Goal: Find specific page/section: Find specific page/section

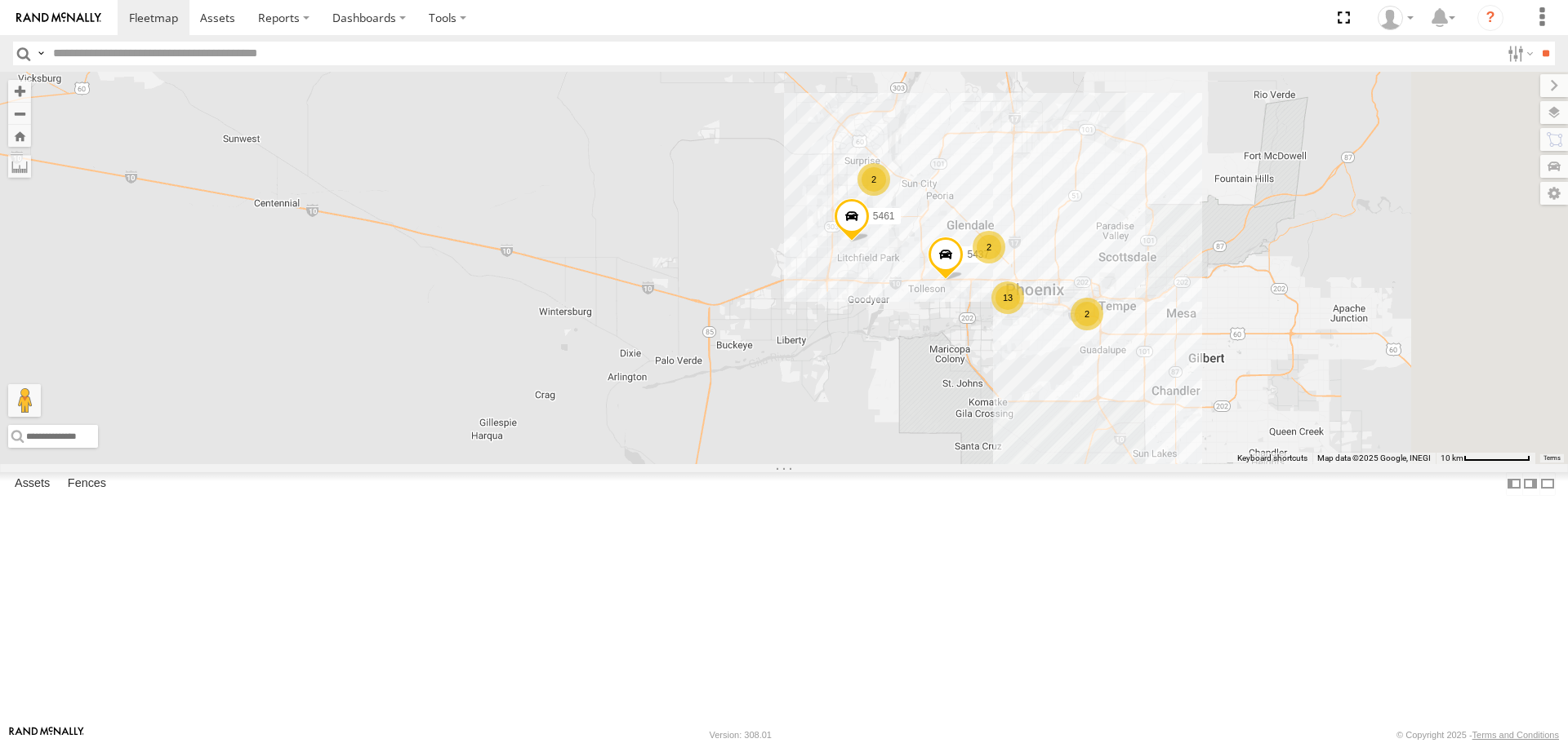
drag, startPoint x: 1302, startPoint y: 419, endPoint x: 1125, endPoint y: 422, distance: 177.0
click at [1125, 422] on div "5439 5448 5470 5455 5468 5460 5461 2 13 2 2 5437" at bounding box center [784, 268] width 1568 height 392
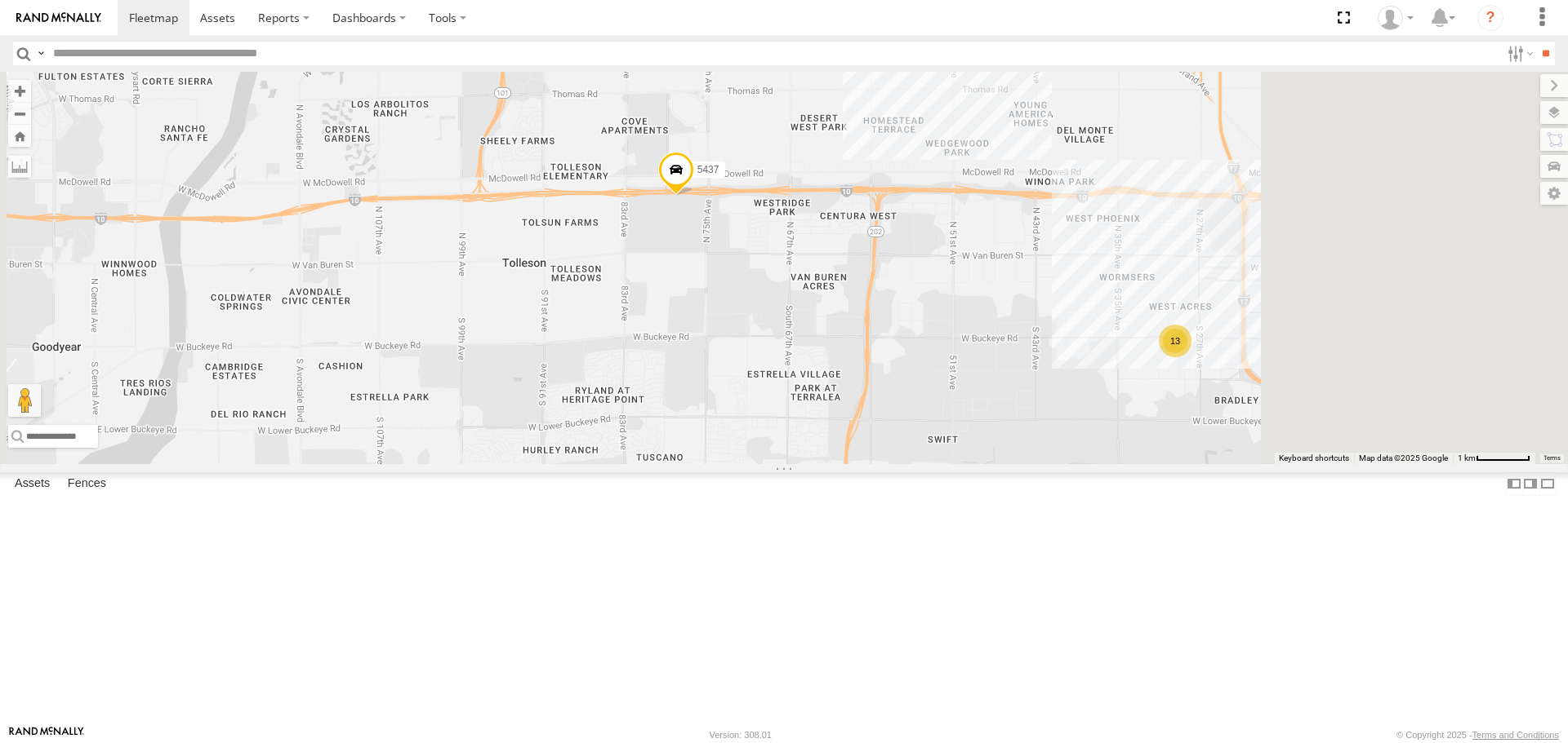
drag, startPoint x: 1236, startPoint y: 419, endPoint x: 1094, endPoint y: 471, distance: 151.2
click at [1094, 463] on div "5439 5448 5470 5455 5468 5460 5461 5437 13" at bounding box center [784, 268] width 1568 height 392
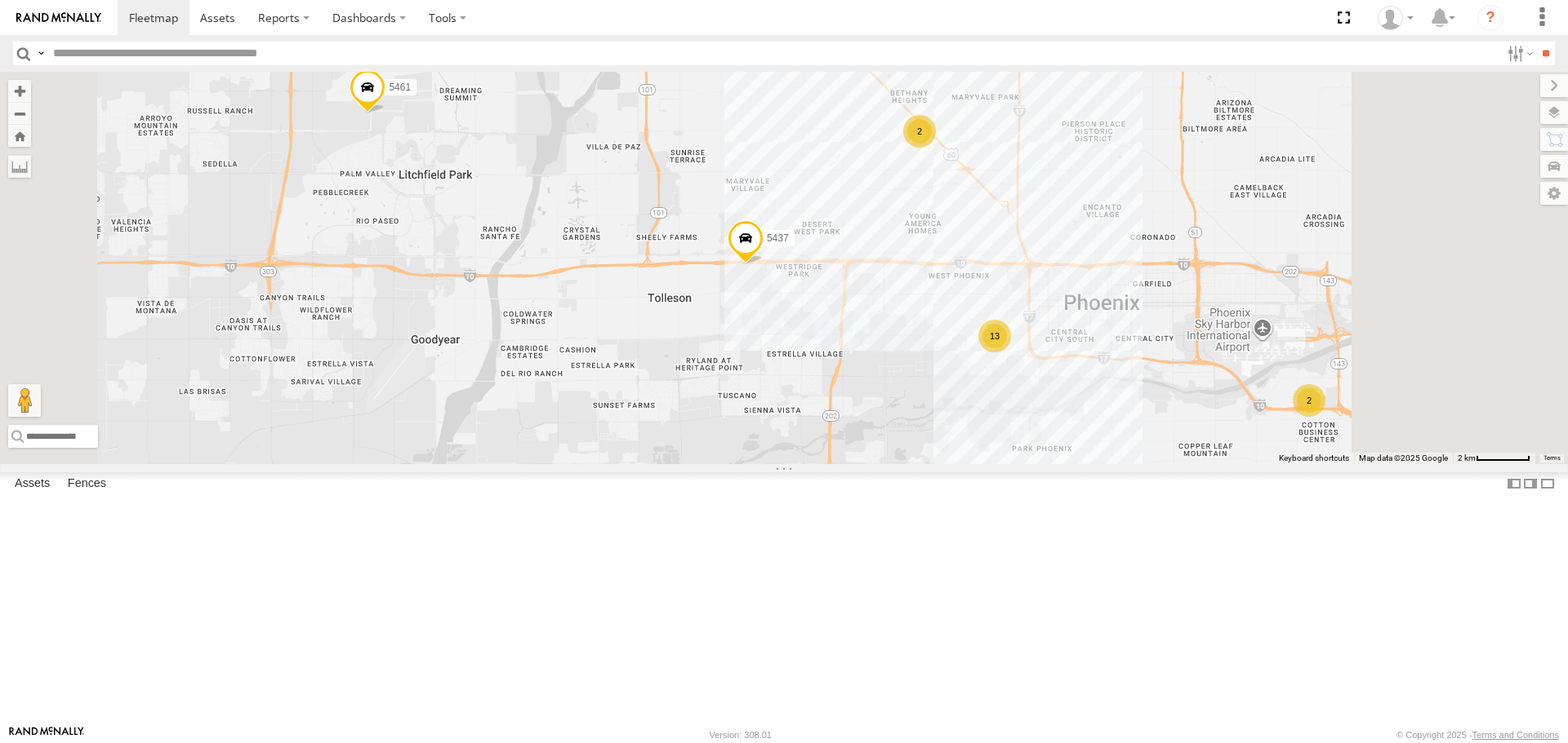
drag, startPoint x: 1121, startPoint y: 528, endPoint x: 774, endPoint y: 318, distance: 405.6
click at [774, 318] on div "5439 5448 5470 5455 5468 5460 5461 5437 2 13 2" at bounding box center [784, 268] width 1568 height 392
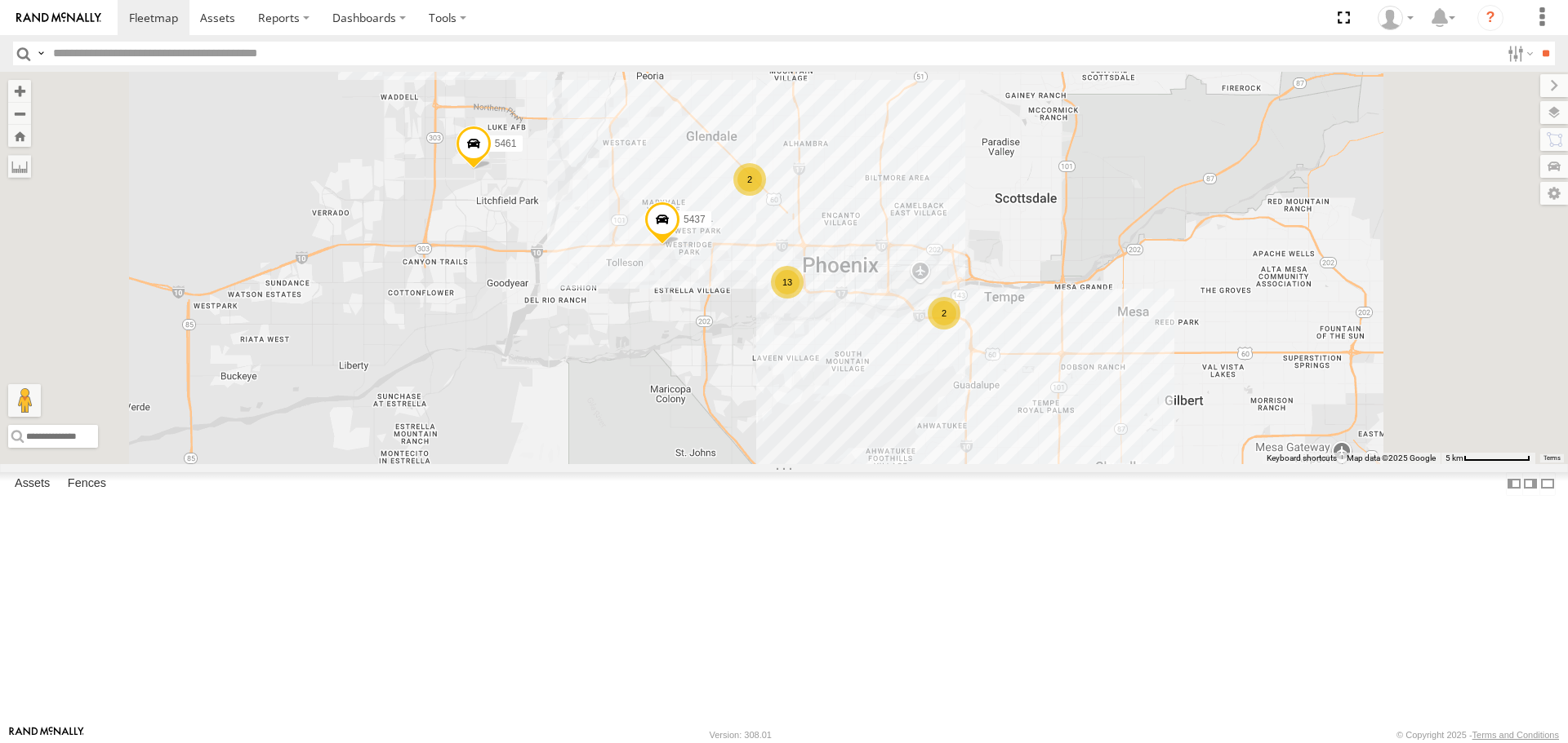
drag, startPoint x: 1227, startPoint y: 610, endPoint x: 1208, endPoint y: 432, distance: 179.0
click at [1151, 290] on div "5439 5448 5470 5455 5468 5460 5461 5437 2 13 2 2" at bounding box center [784, 268] width 1568 height 392
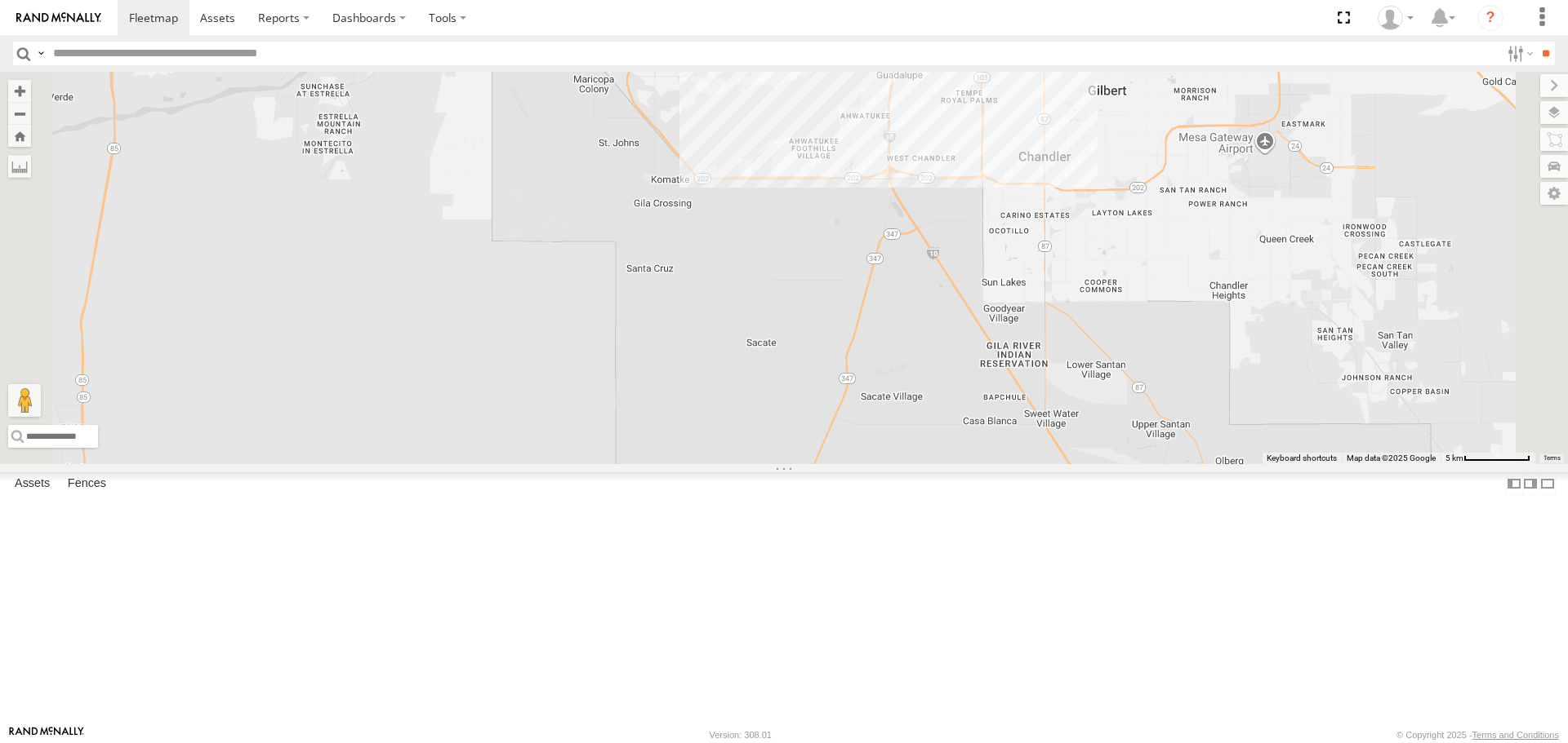
drag, startPoint x: 1285, startPoint y: 613, endPoint x: 1088, endPoint y: 303, distance: 367.3
click at [1088, 303] on div "5439 5448 5470 5455 5468 5460 5461 5437 2 13 2 2" at bounding box center [784, 268] width 1568 height 392
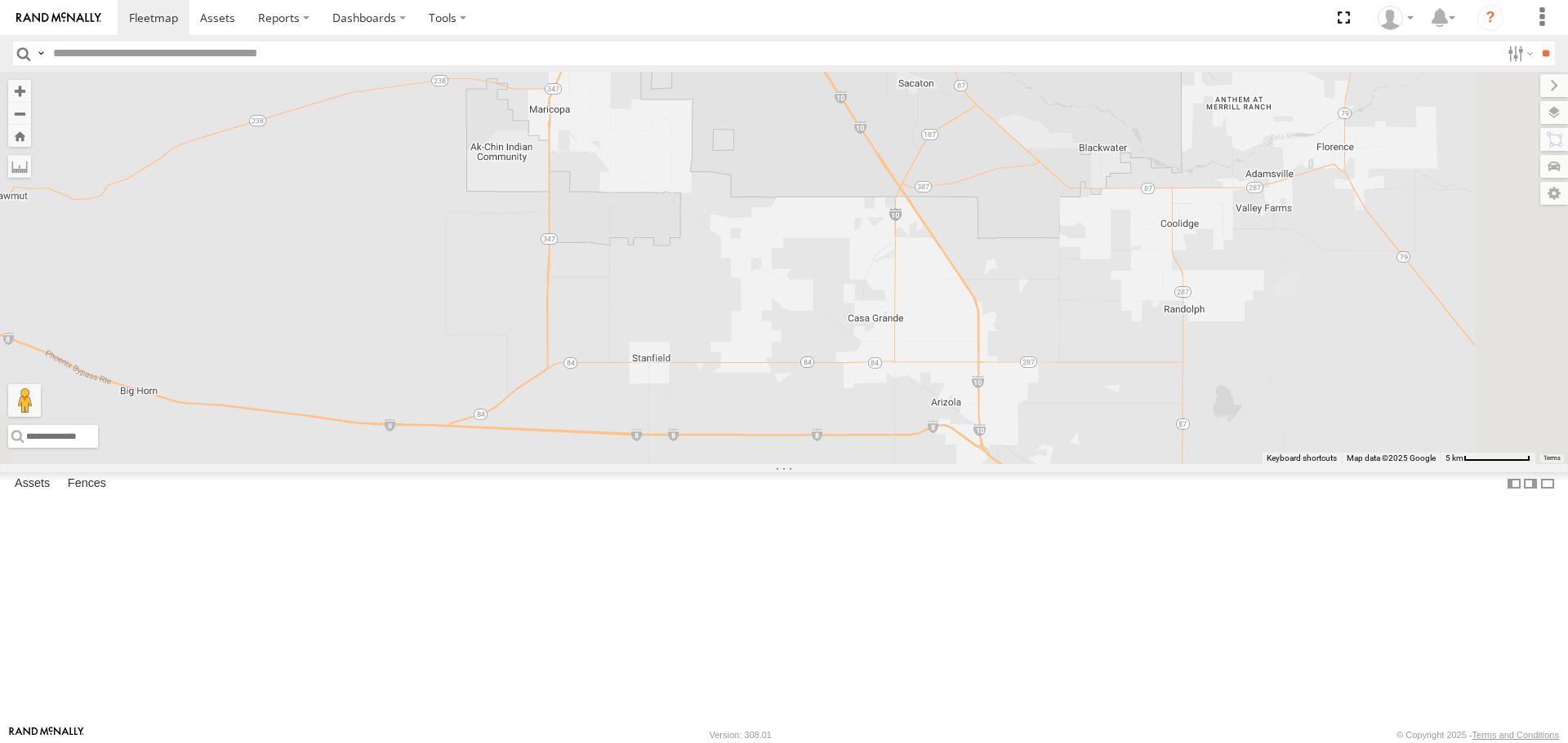
drag, startPoint x: 1231, startPoint y: 596, endPoint x: 962, endPoint y: 187, distance: 489.5
click at [962, 188] on div "5439 5448 5470 5455 5468 5460 5461 5437 2 13 2 2" at bounding box center [784, 268] width 1568 height 392
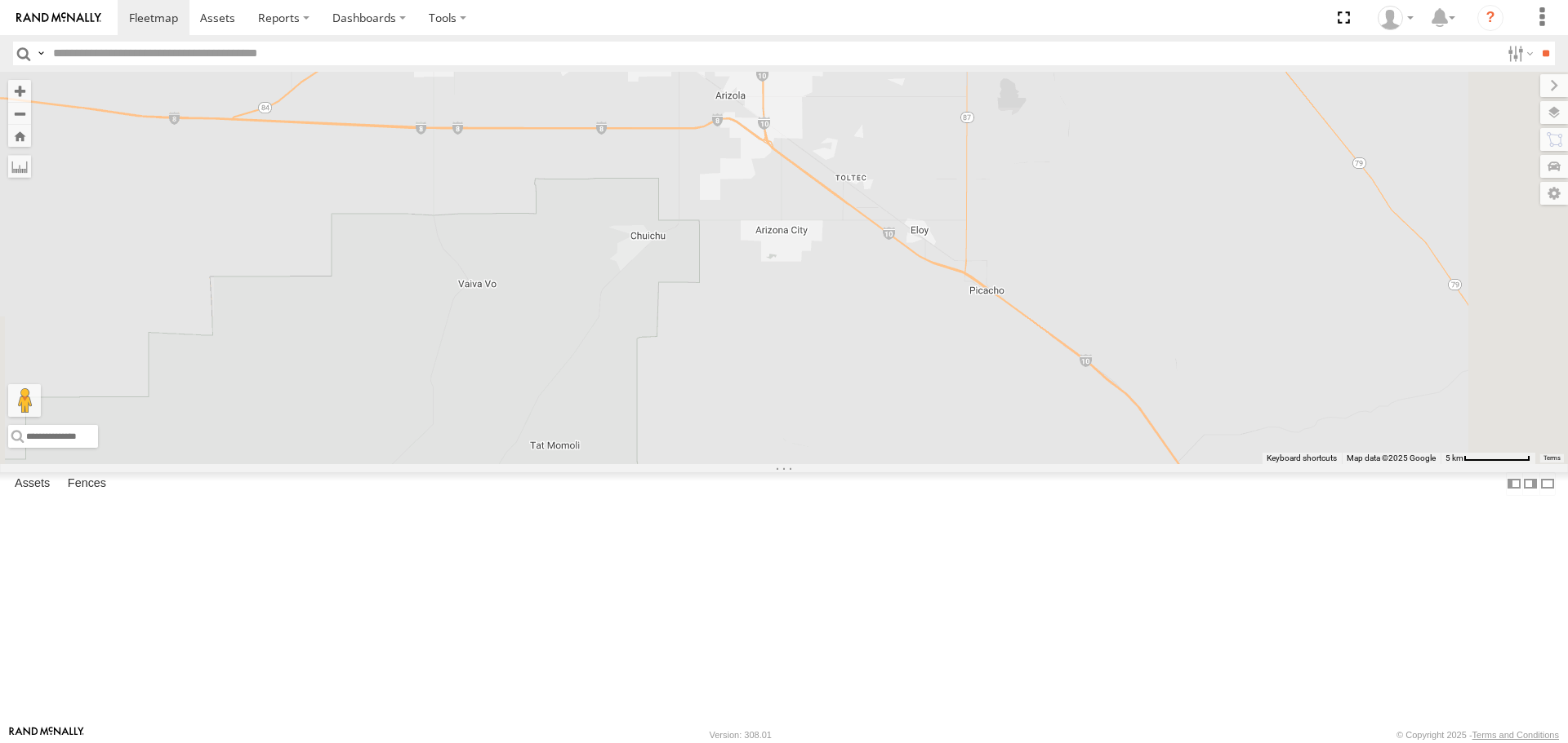
drag, startPoint x: 1184, startPoint y: 518, endPoint x: 880, endPoint y: 246, distance: 407.9
click at [862, 220] on div "5439 5448 5470 5455 5468 5460 5461 5437 2 13 2 2" at bounding box center [784, 268] width 1568 height 392
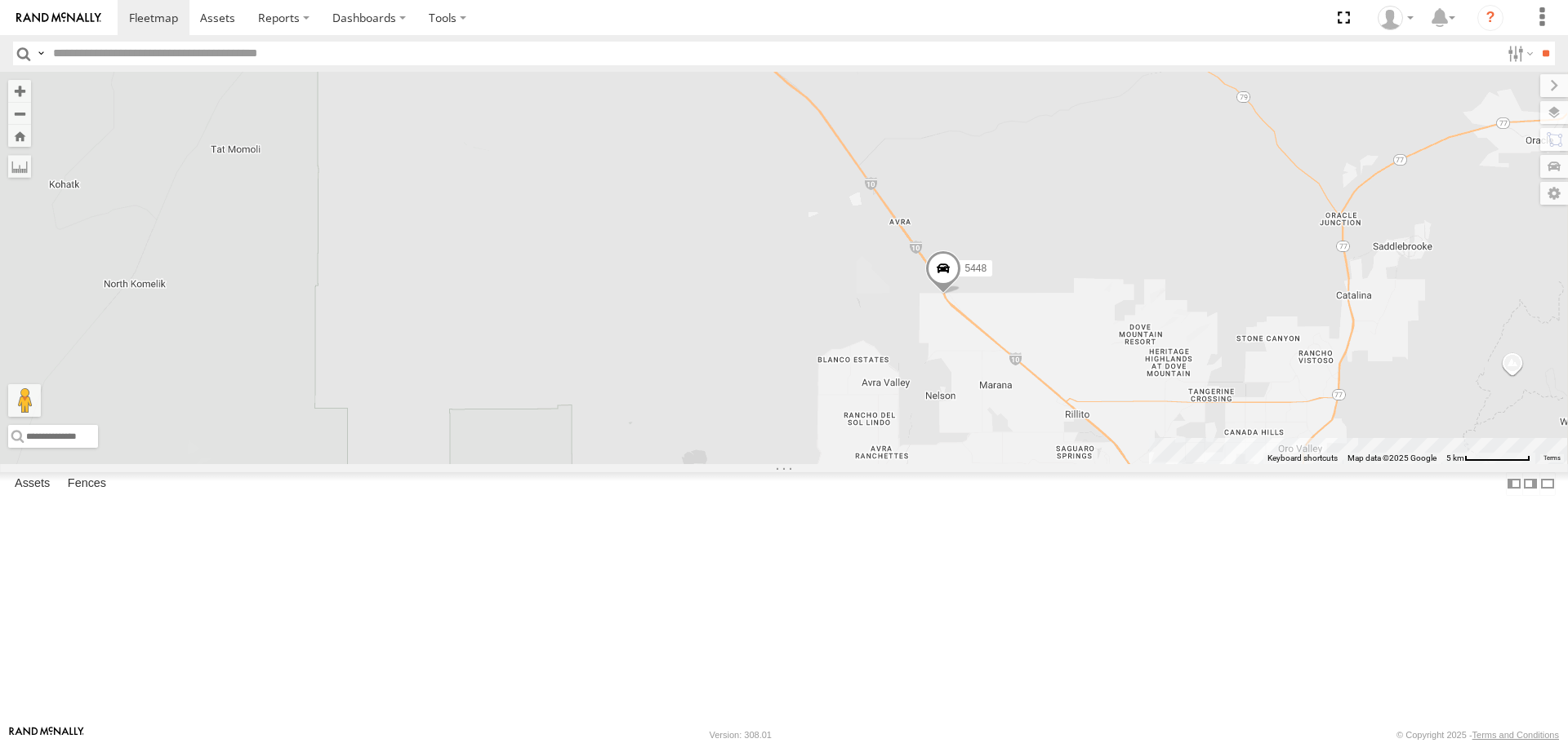
drag, startPoint x: 1130, startPoint y: 455, endPoint x: 963, endPoint y: 274, distance: 246.3
click at [963, 274] on div "5439 5448 5470 5455 5468 5460 5461 5437 2 13 2 2" at bounding box center [784, 268] width 1568 height 392
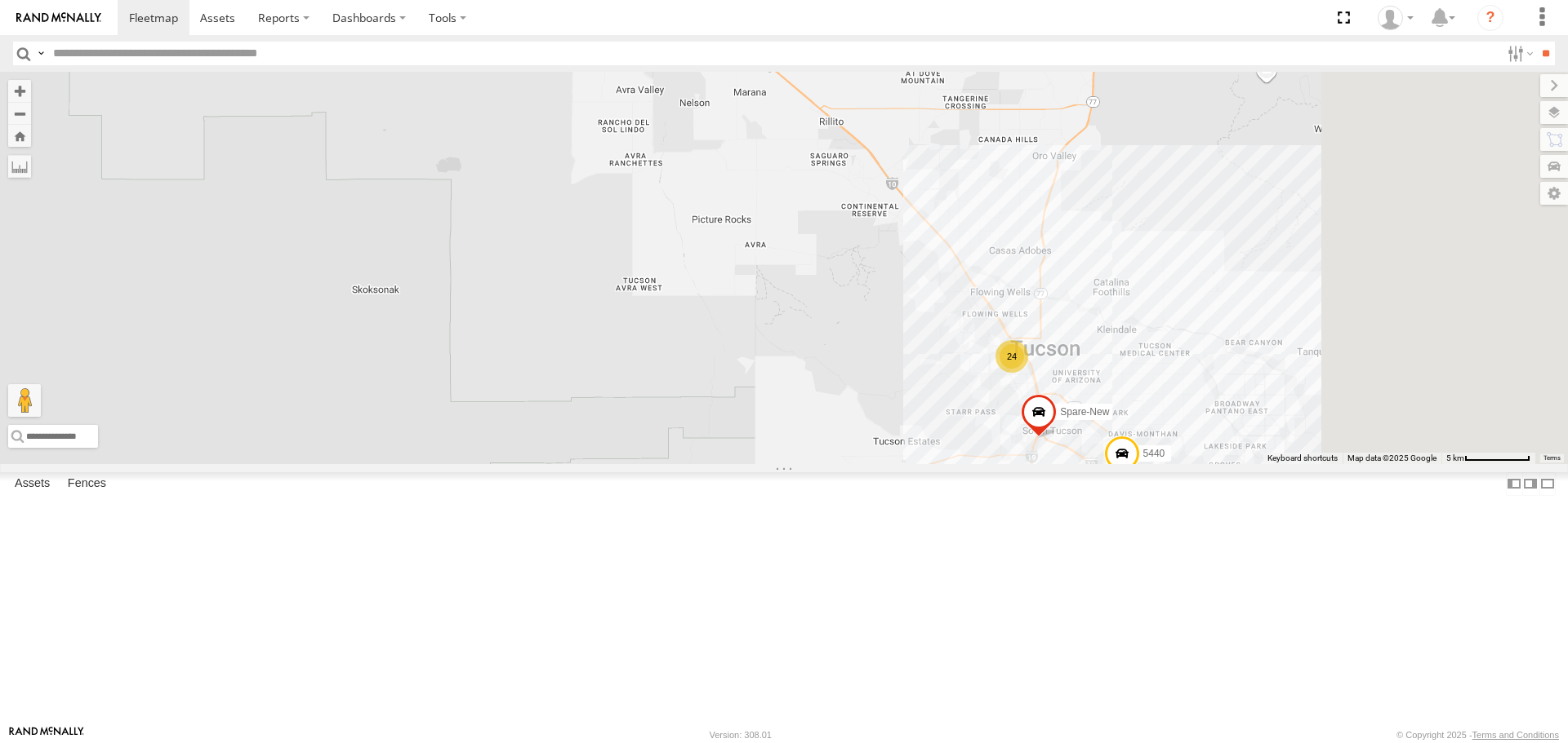
drag, startPoint x: 1164, startPoint y: 546, endPoint x: 1083, endPoint y: 433, distance: 139.0
click at [1083, 433] on div "5439 5448 5470 5455 5468 5460 5461 5437 2 13 2 2 24 5440 Spare-New" at bounding box center [784, 268] width 1568 height 392
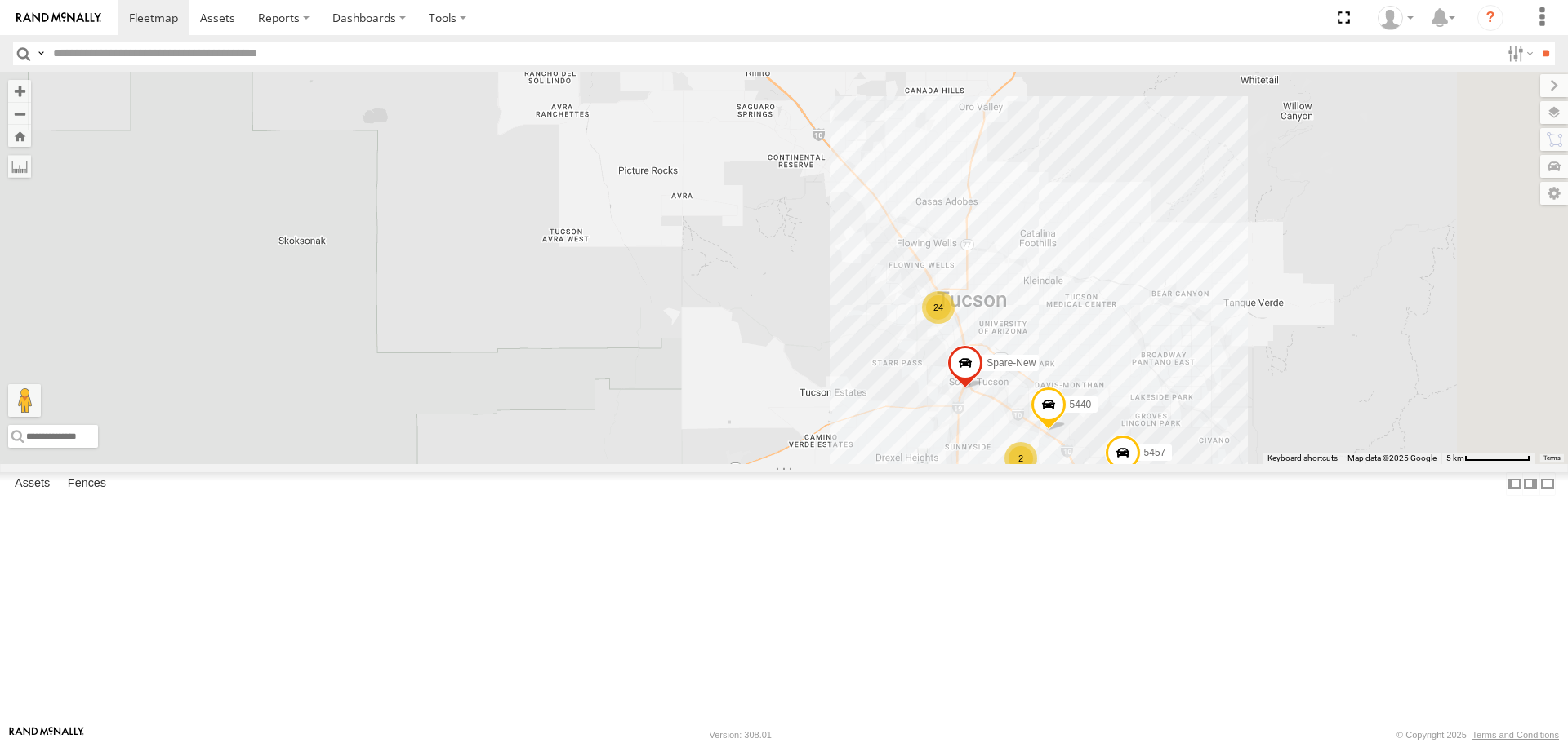
drag, startPoint x: 1234, startPoint y: 613, endPoint x: 1161, endPoint y: 563, distance: 88.5
click at [1161, 463] on div "24 5448 5440 Spare-New 5457 2" at bounding box center [784, 268] width 1568 height 392
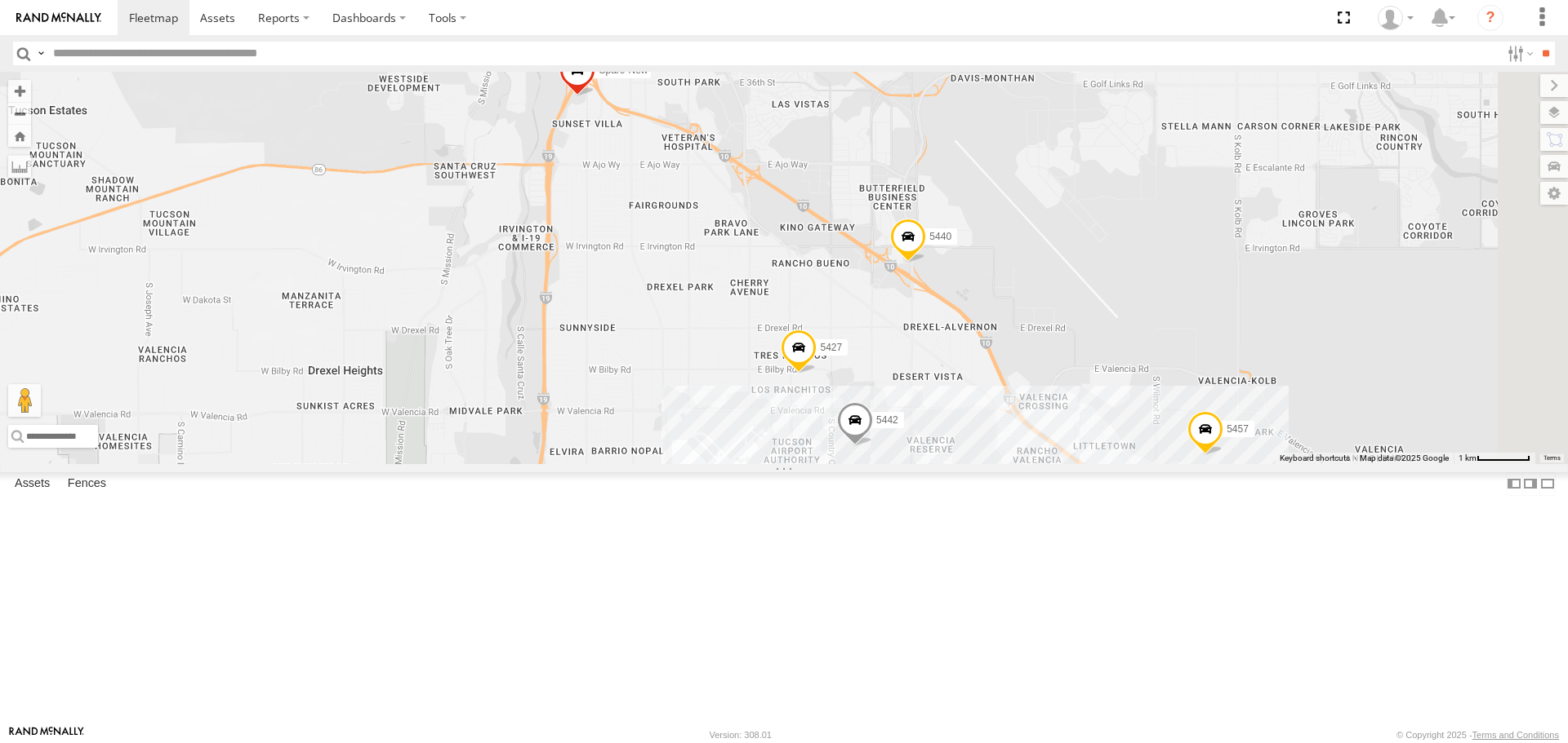
drag, startPoint x: 1333, startPoint y: 575, endPoint x: 1151, endPoint y: 514, distance: 192.0
click at [1151, 463] on div "5448 5440 Spare-New 5457 5427 5442" at bounding box center [784, 268] width 1568 height 392
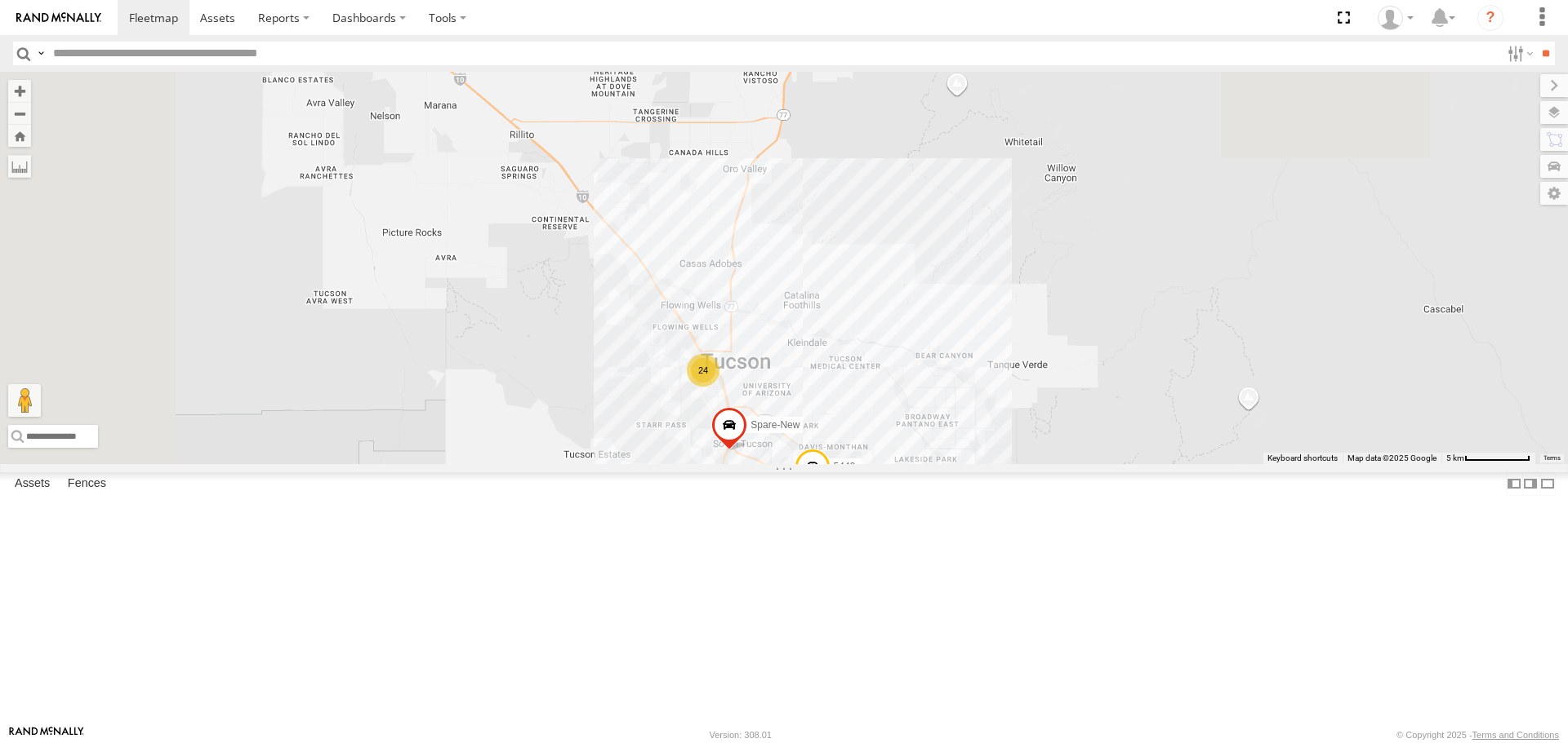
drag, startPoint x: 846, startPoint y: 562, endPoint x: 928, endPoint y: 643, distance: 115.3
click at [927, 463] on div "5448 5440 Spare-New 5457 24 2" at bounding box center [784, 268] width 1568 height 392
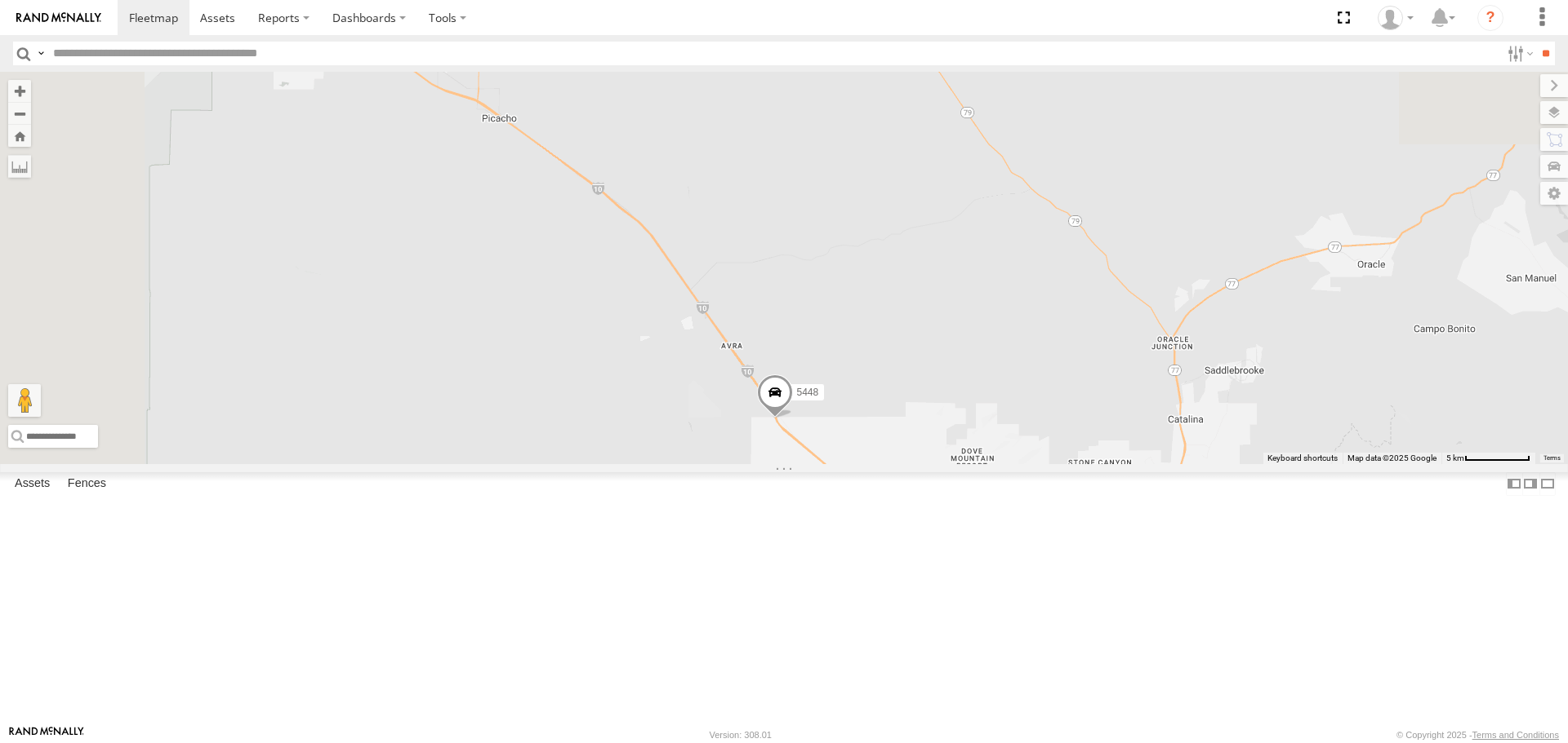
drag, startPoint x: 700, startPoint y: 323, endPoint x: 981, endPoint y: 585, distance: 384.2
click at [1021, 463] on div "5448 5440 Spare-New 5457 24 2" at bounding box center [784, 268] width 1568 height 392
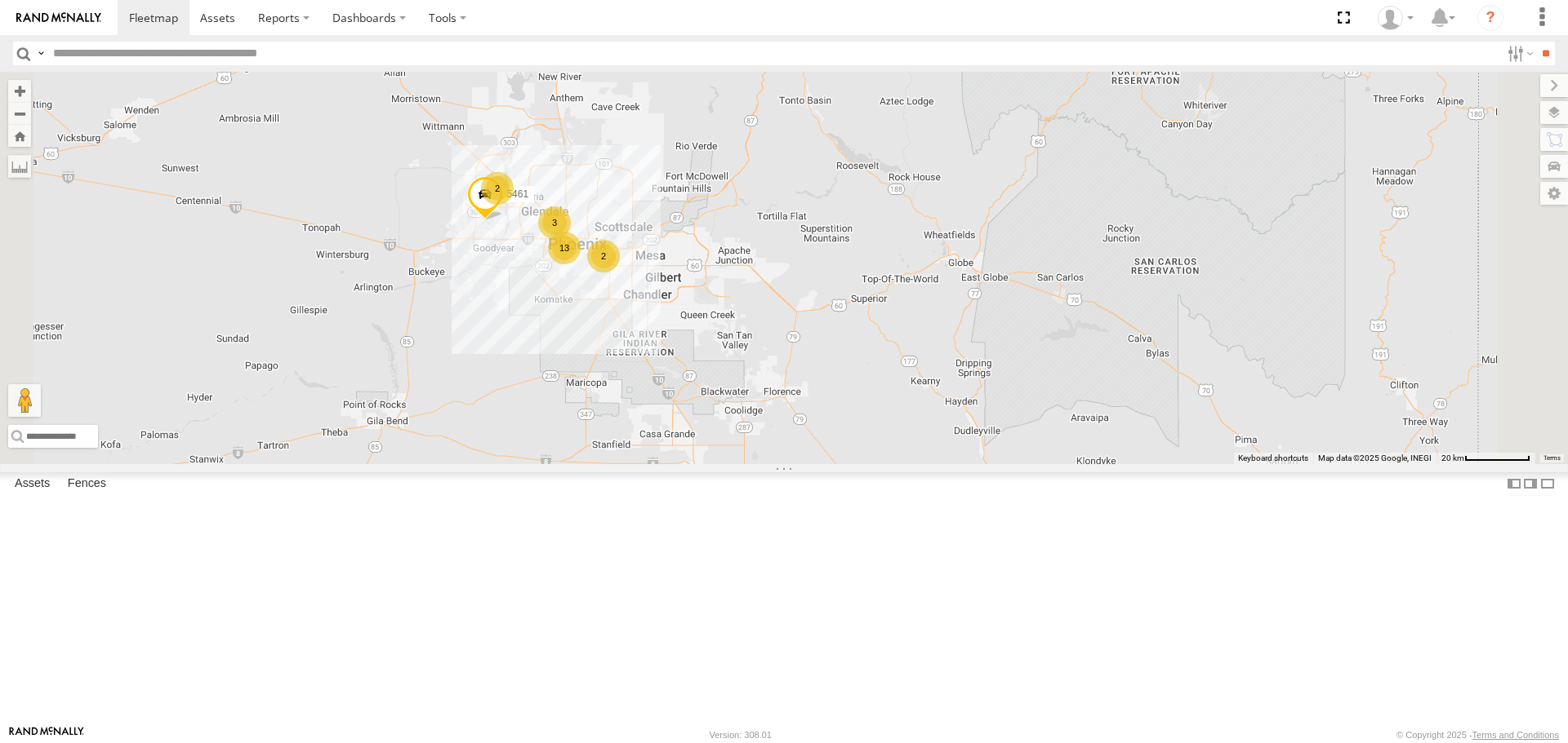
drag, startPoint x: 801, startPoint y: 508, endPoint x: 815, endPoint y: 548, distance: 42.4
click at [815, 463] on div "5448 25 2 13 3 4 5461 2" at bounding box center [784, 268] width 1568 height 392
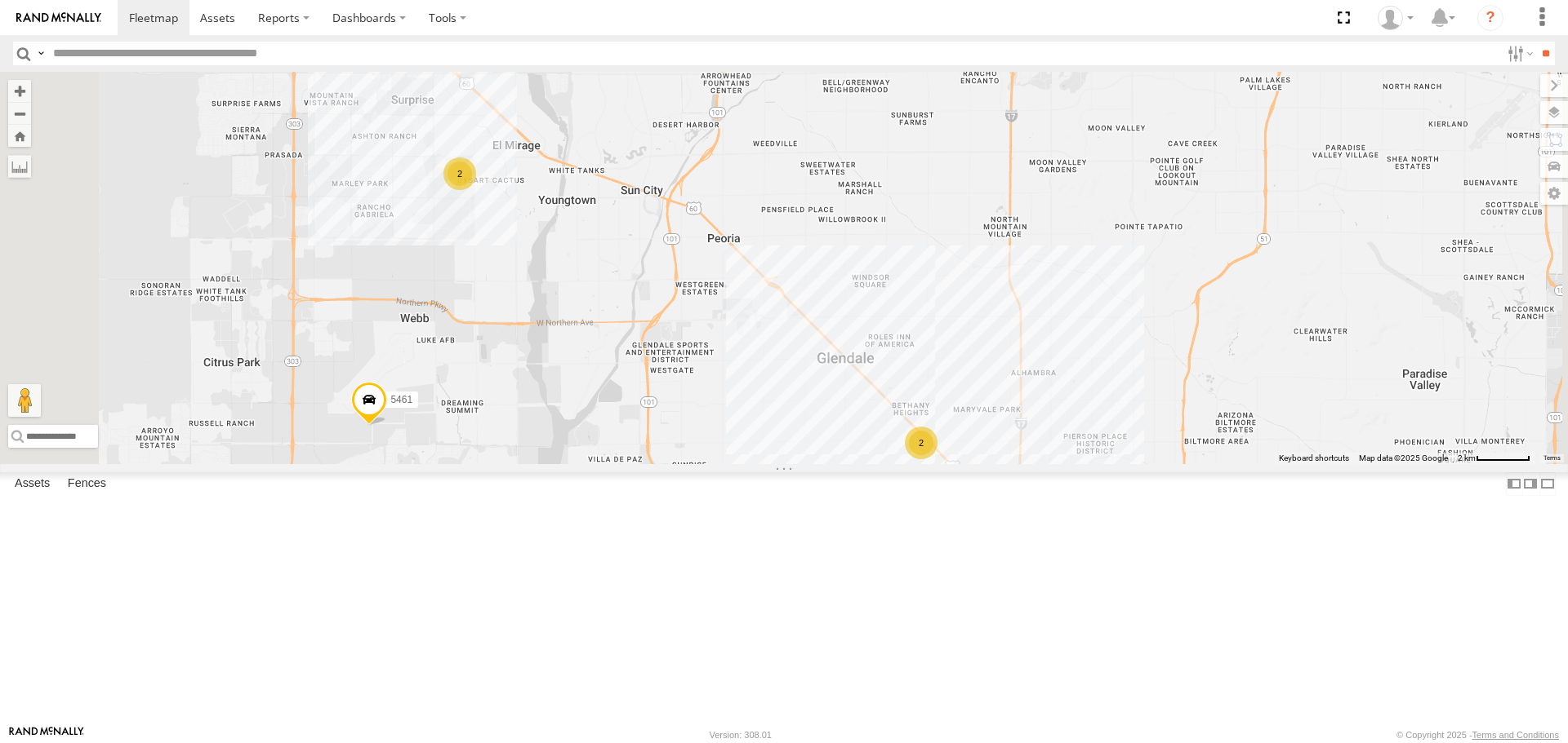
click at [477, 190] on div "2" at bounding box center [460, 174] width 33 height 33
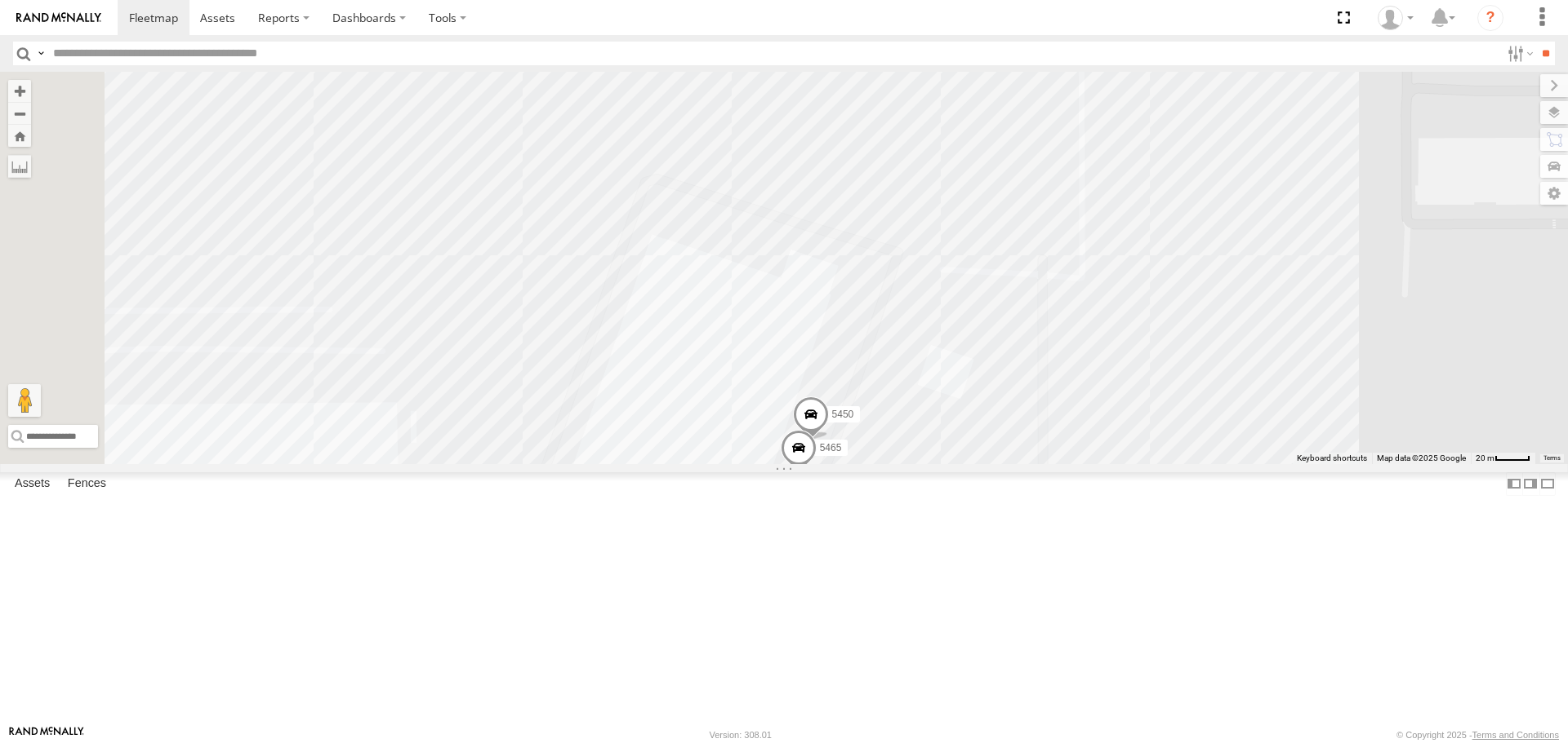
drag, startPoint x: 1087, startPoint y: 534, endPoint x: 991, endPoint y: 341, distance: 215.6
click at [994, 344] on div "5448 5461 5437 5450 5465" at bounding box center [784, 268] width 1568 height 392
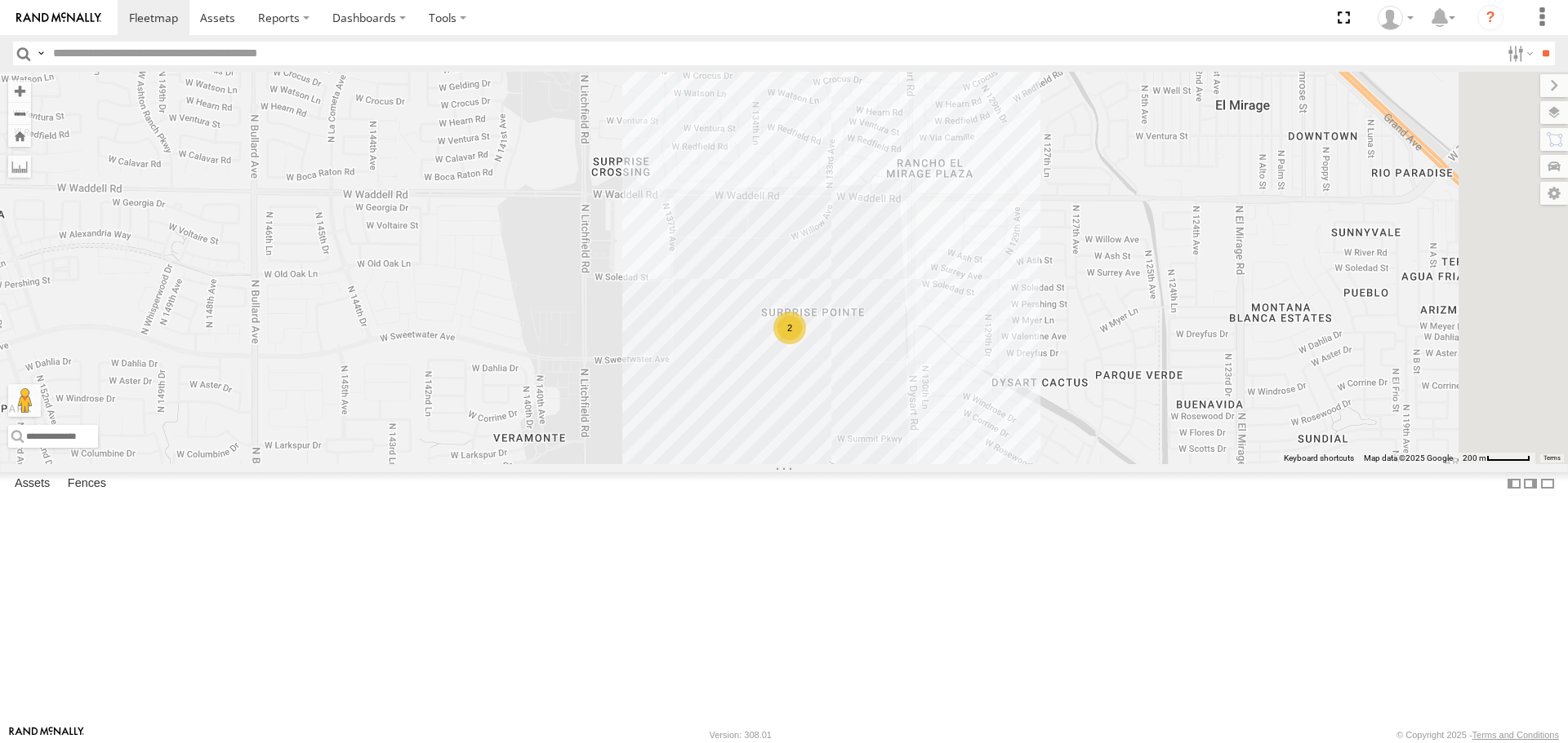
drag, startPoint x: 1169, startPoint y: 627, endPoint x: 901, endPoint y: 344, distance: 389.8
click at [907, 350] on div "5448 5461 5437 2" at bounding box center [784, 268] width 1568 height 392
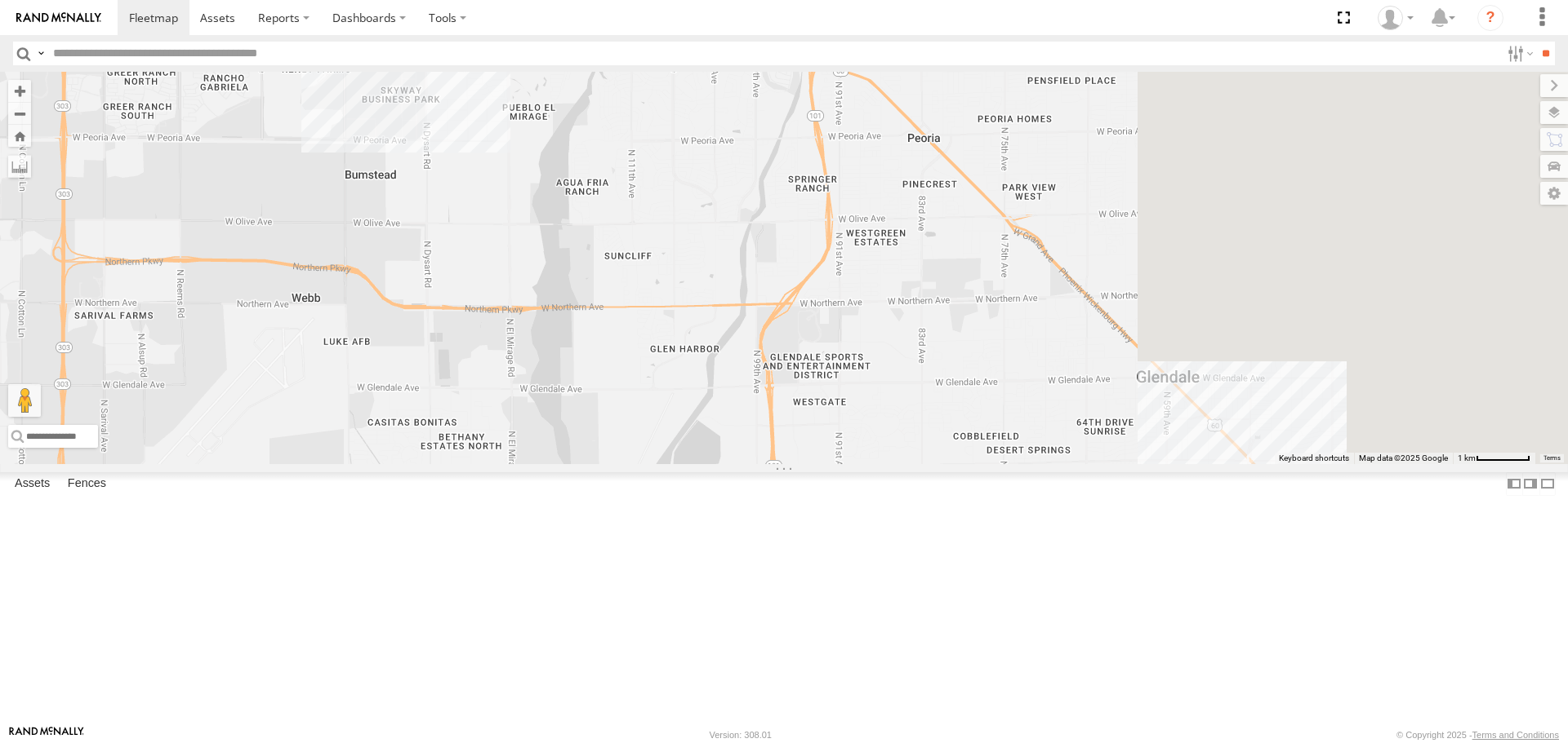
drag, startPoint x: 1110, startPoint y: 563, endPoint x: 835, endPoint y: 365, distance: 338.9
click at [835, 365] on div "5448 5461 5437 2" at bounding box center [784, 268] width 1568 height 392
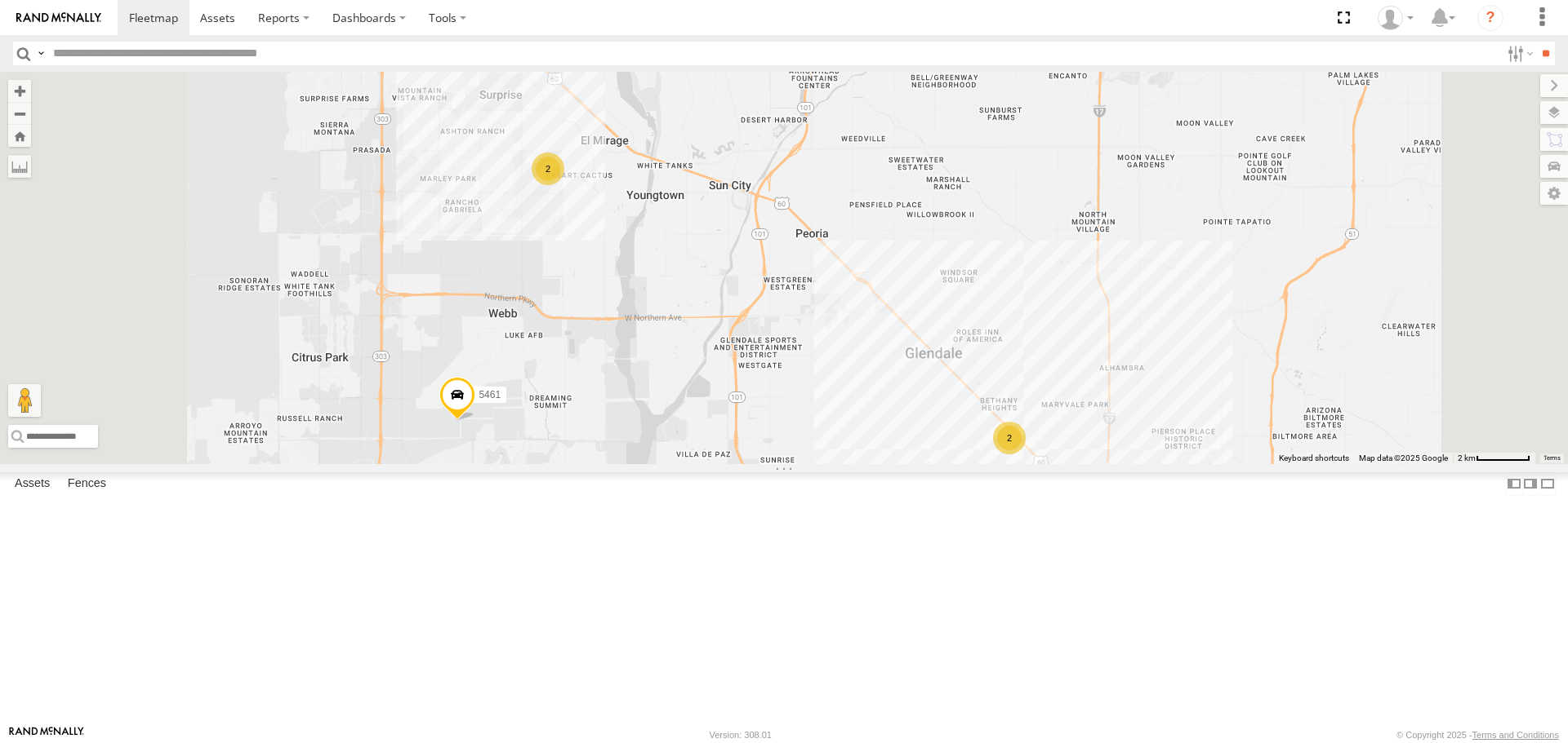
click at [1026, 454] on div "2" at bounding box center [1009, 438] width 33 height 33
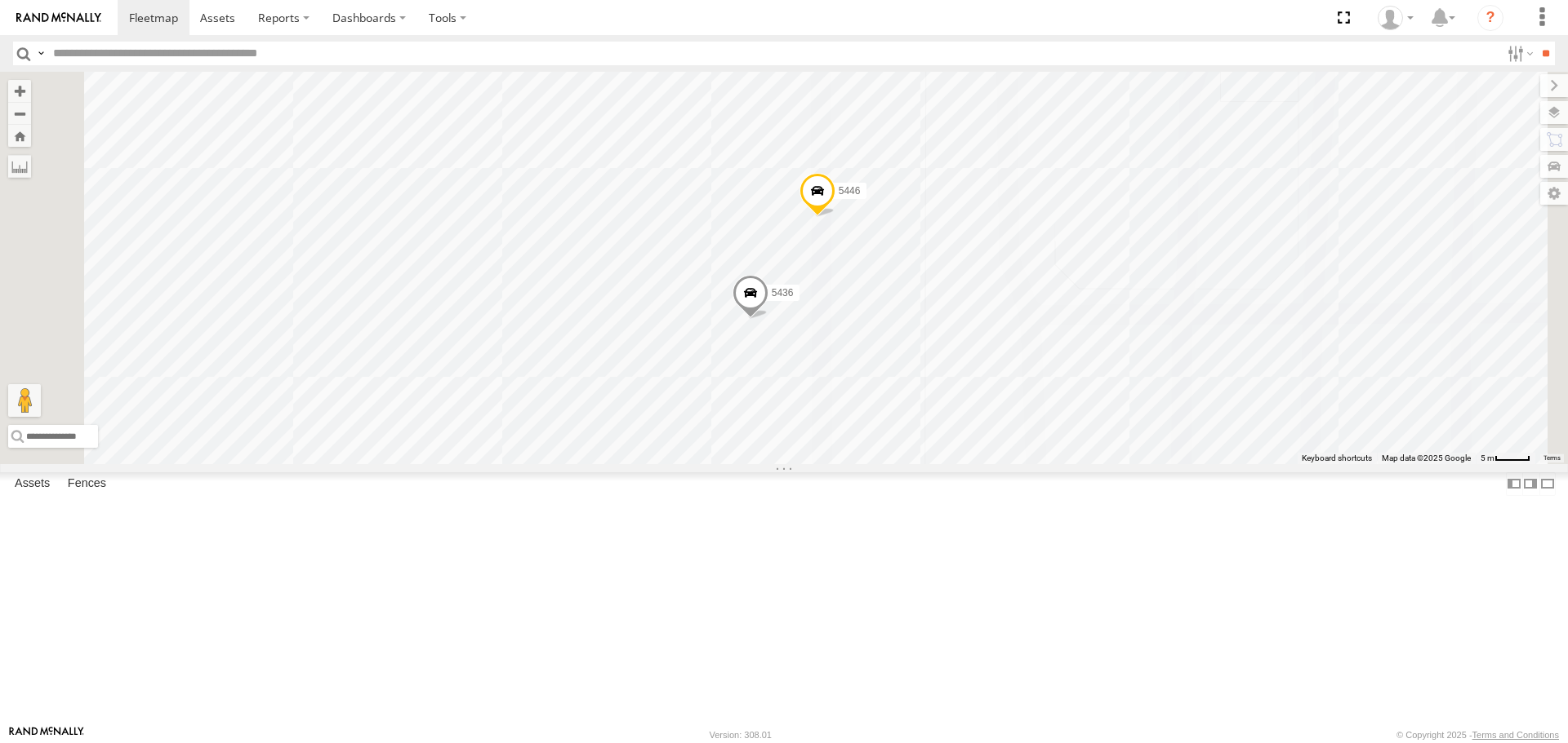
click at [203, 54] on input "text" at bounding box center [773, 54] width 1453 height 24
type input "****"
click at [1536, 42] on input "**" at bounding box center [1545, 54] width 19 height 24
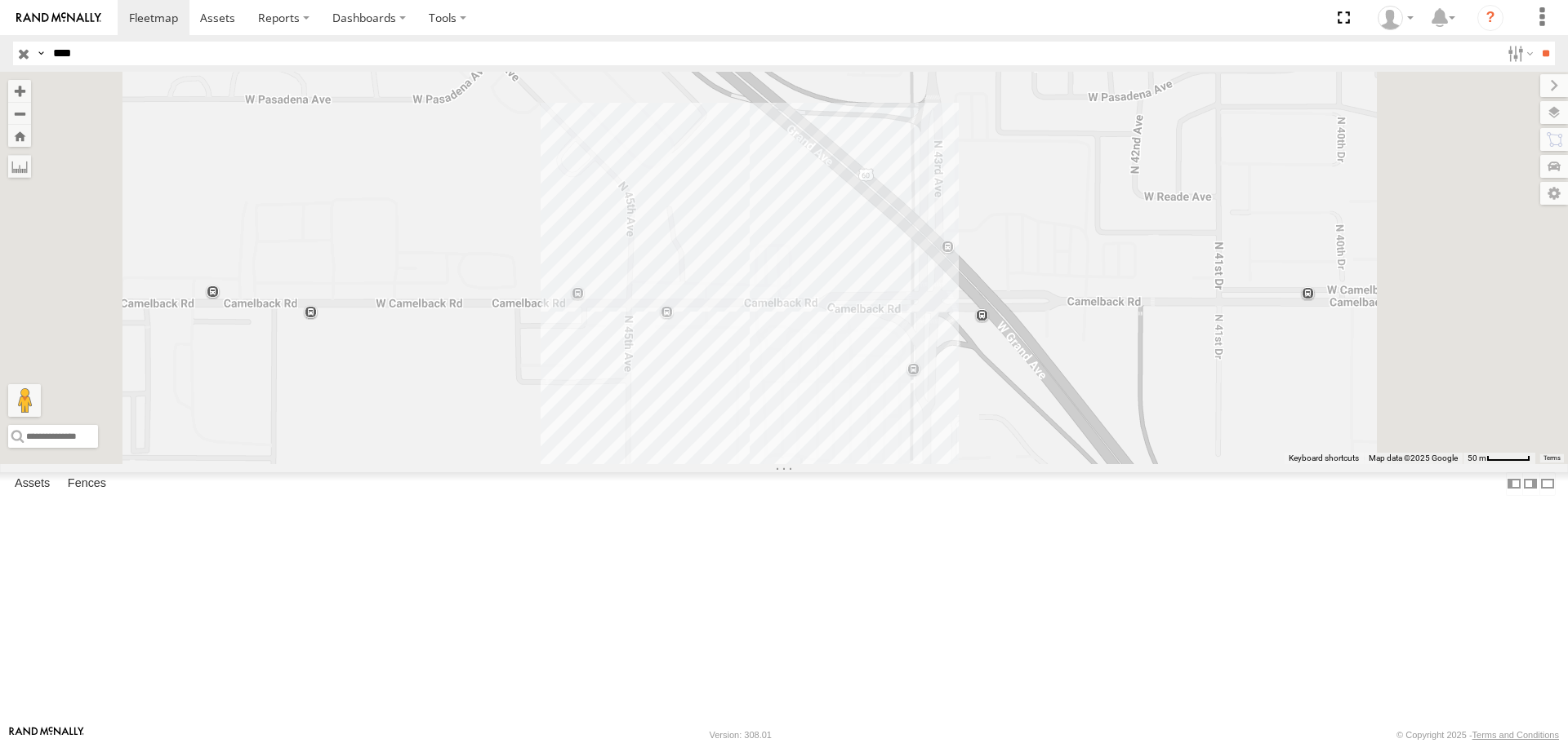
click at [0, 0] on div "5466" at bounding box center [0, 0] width 0 height 0
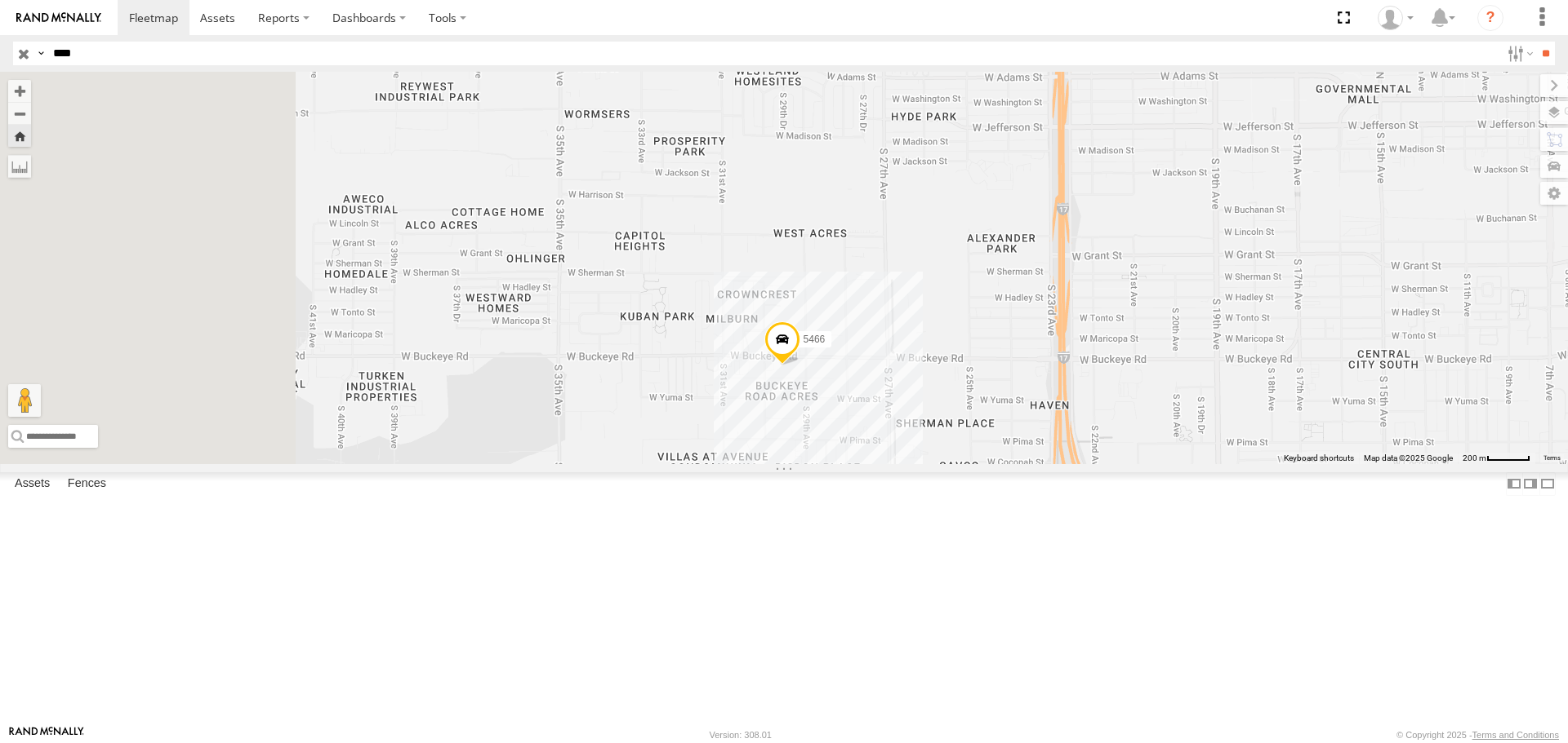
drag, startPoint x: 630, startPoint y: 421, endPoint x: 924, endPoint y: 518, distance: 309.6
click at [919, 463] on div "5466" at bounding box center [784, 268] width 1568 height 392
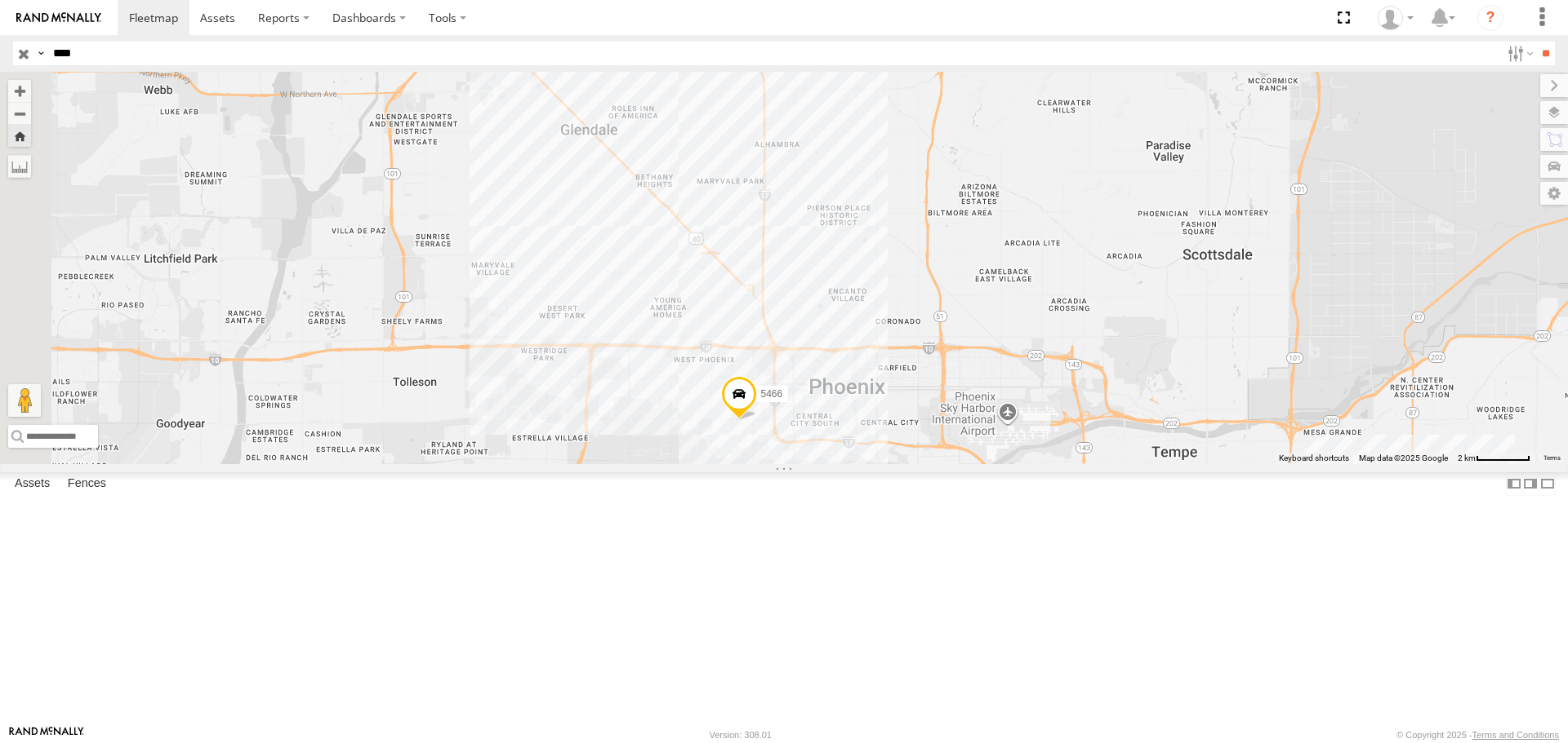
drag, startPoint x: 602, startPoint y: 469, endPoint x: 826, endPoint y: 553, distance: 239.2
click at [832, 463] on div "5466" at bounding box center [784, 268] width 1568 height 392
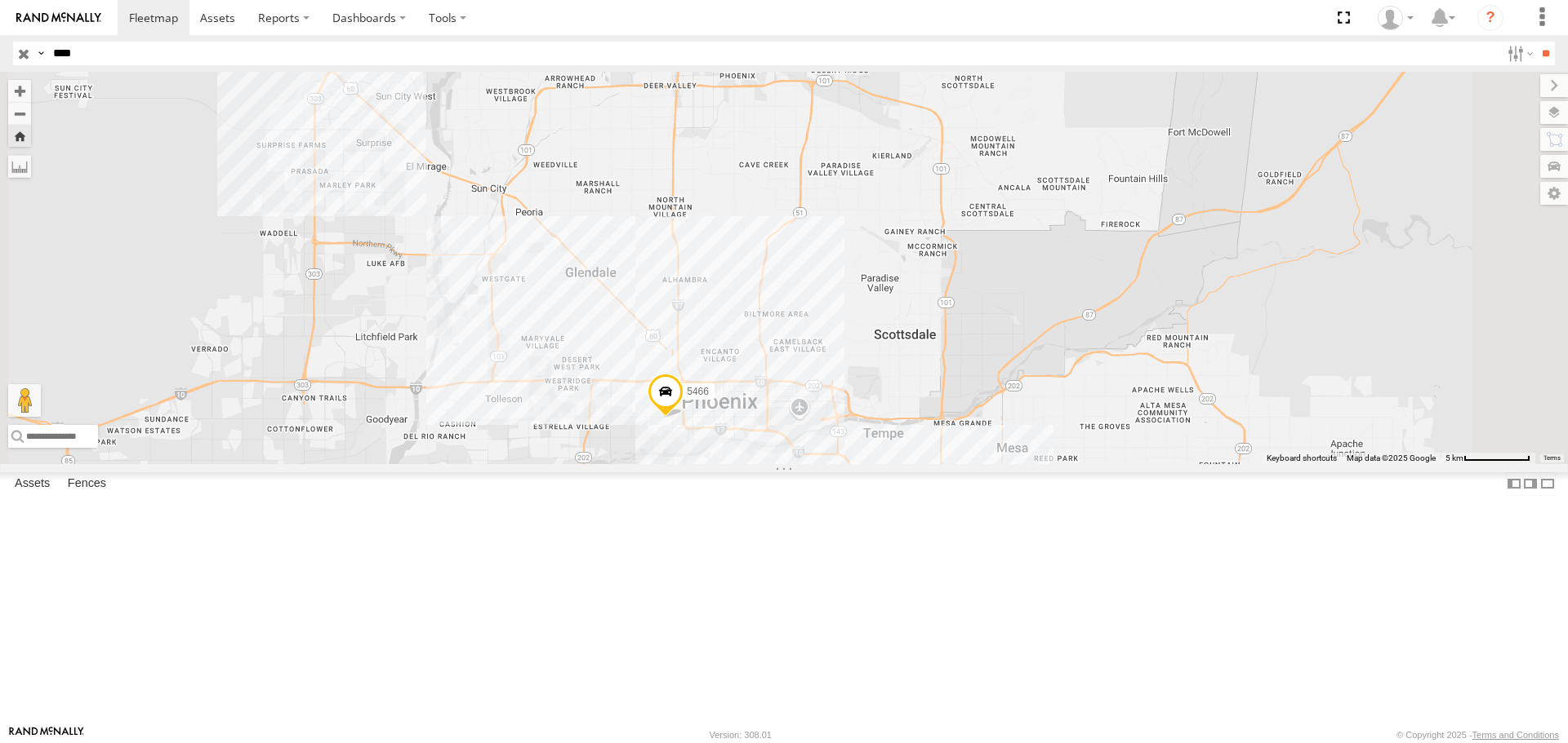
click at [20, 56] on input "button" at bounding box center [23, 54] width 21 height 24
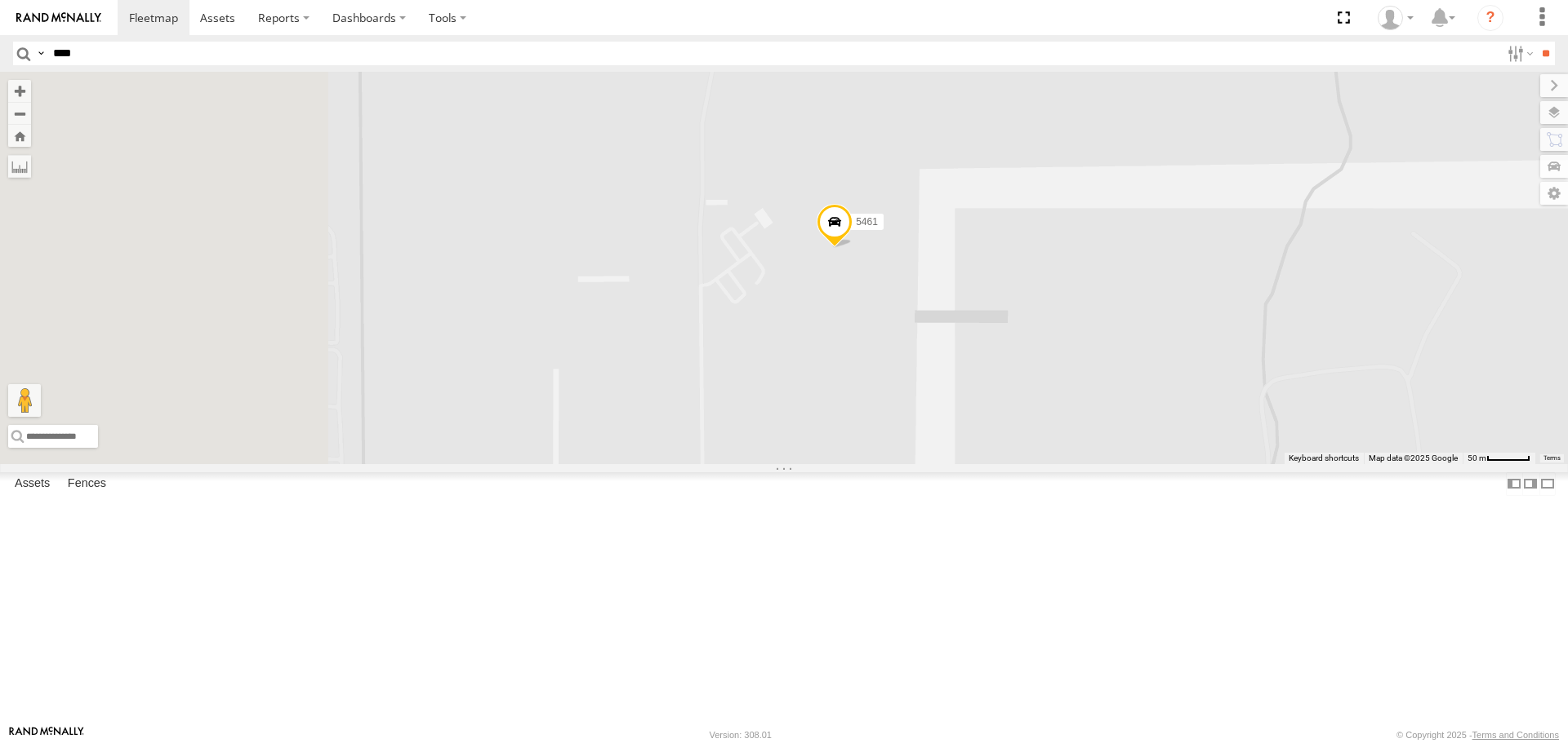
drag, startPoint x: 660, startPoint y: 476, endPoint x: 1007, endPoint y: 458, distance: 347.5
click at [1007, 458] on div "5461 5437" at bounding box center [784, 268] width 1568 height 392
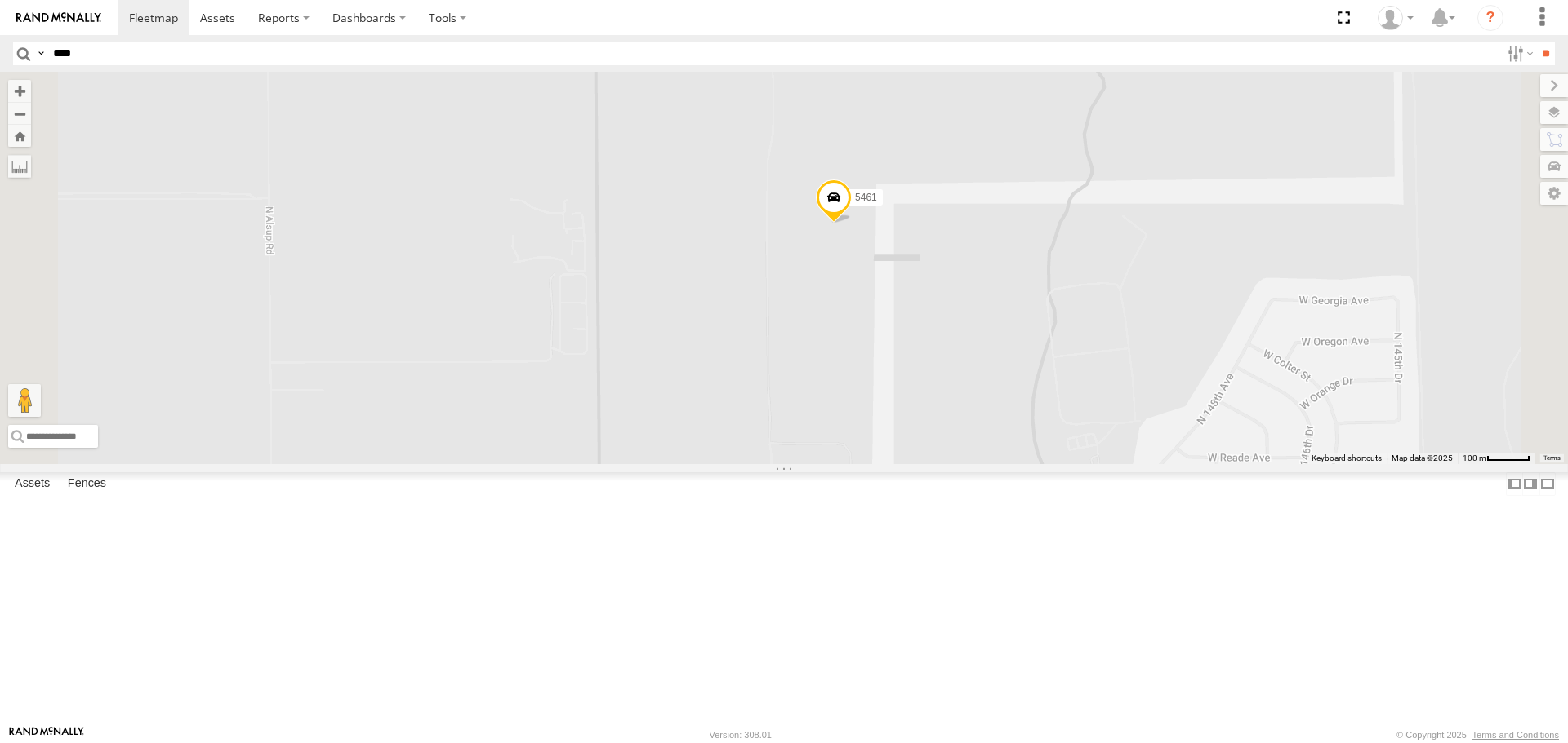
drag, startPoint x: 1051, startPoint y: 453, endPoint x: 1067, endPoint y: 390, distance: 65.0
click at [1067, 390] on div "5461 5437" at bounding box center [784, 268] width 1568 height 392
